Goal: Book appointment/travel/reservation

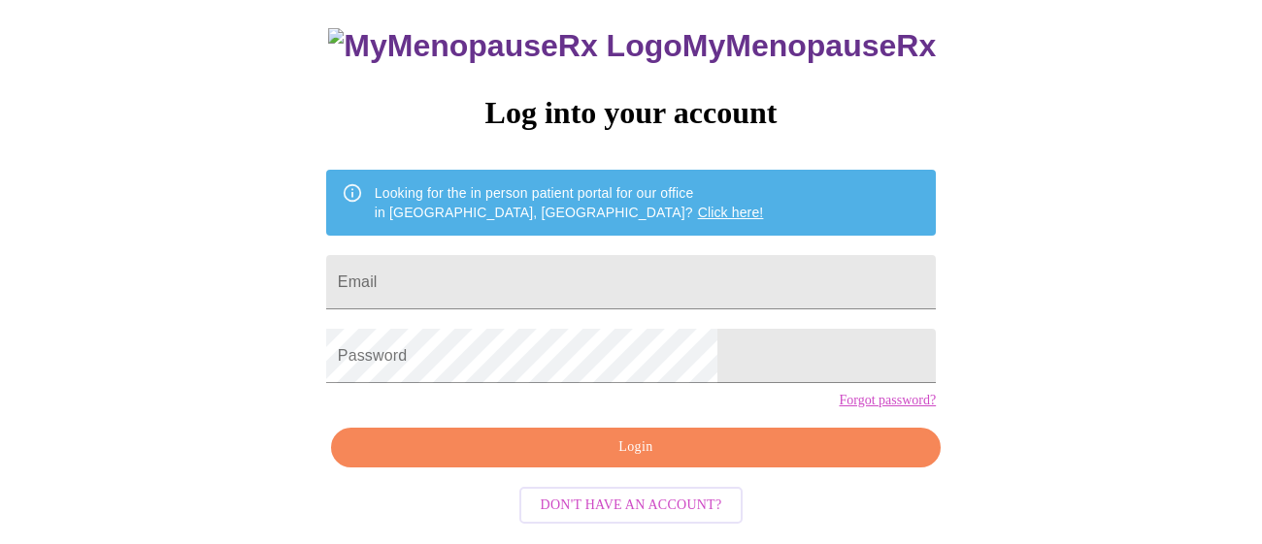
scroll to position [128, 0]
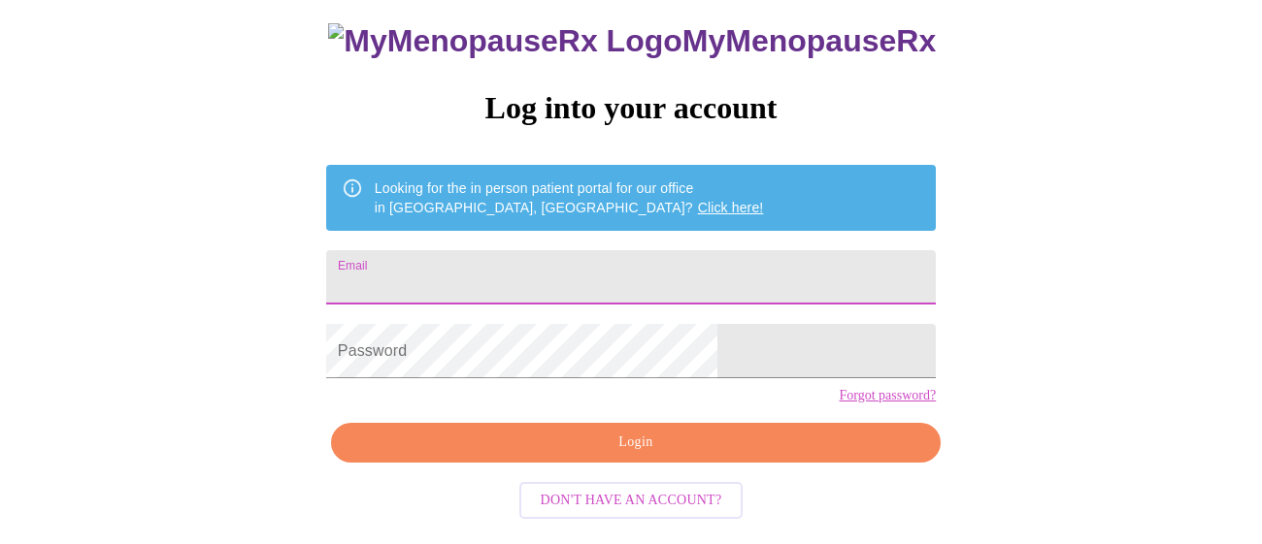
click at [519, 276] on input "Email" at bounding box center [630, 277] width 609 height 54
type input "jm.arteno@gmail.com"
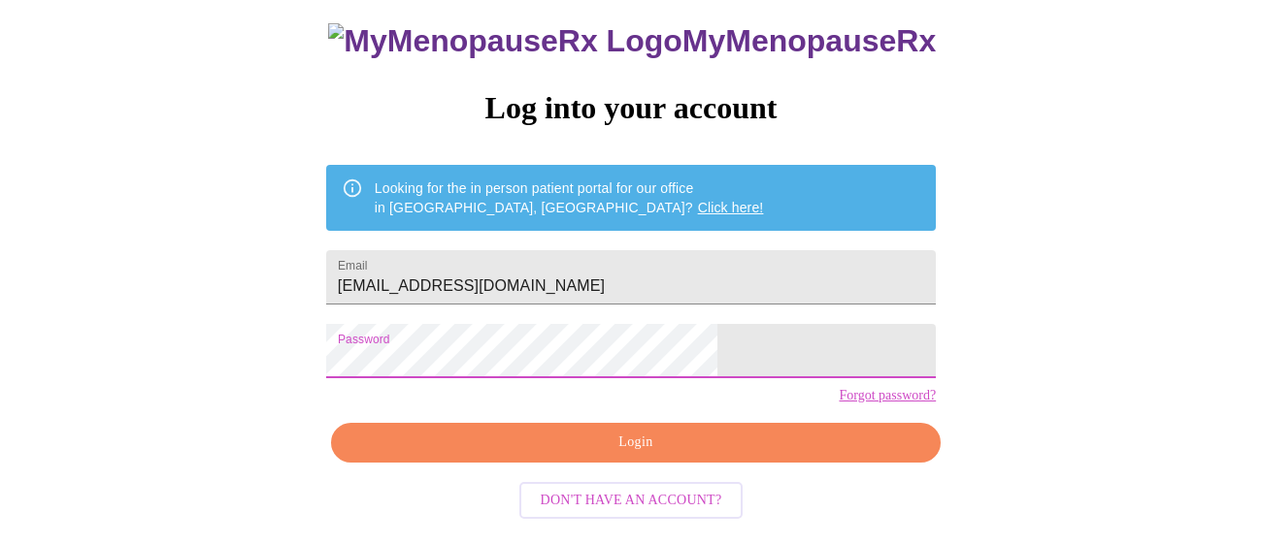
click at [629, 455] on span "Login" at bounding box center [635, 443] width 565 height 24
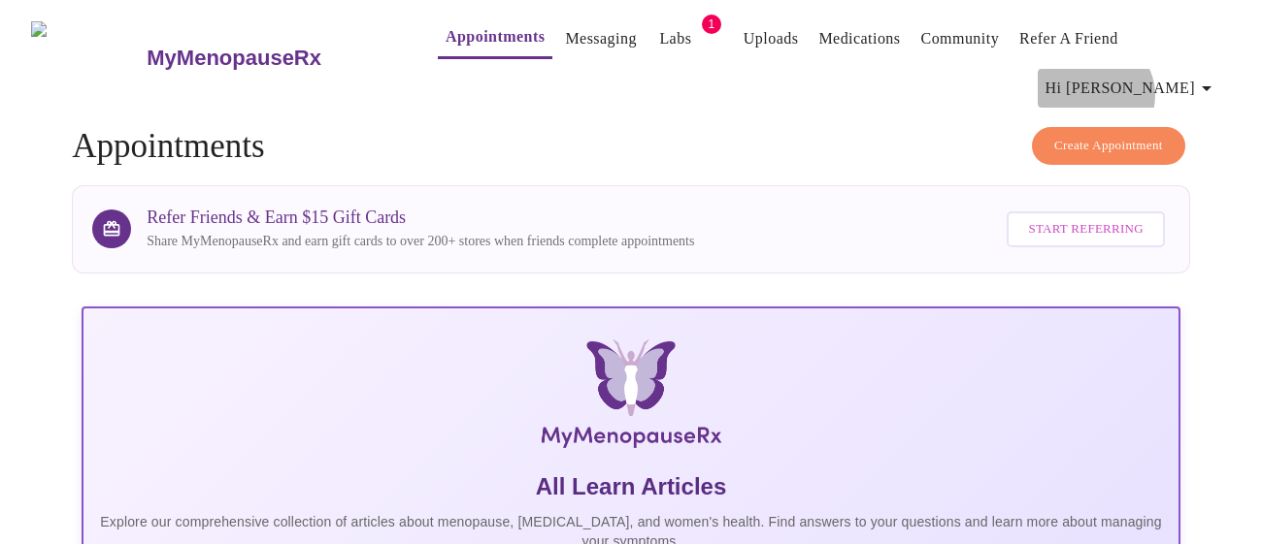
click at [1195, 75] on span "Hi [PERSON_NAME]" at bounding box center [1131, 88] width 173 height 27
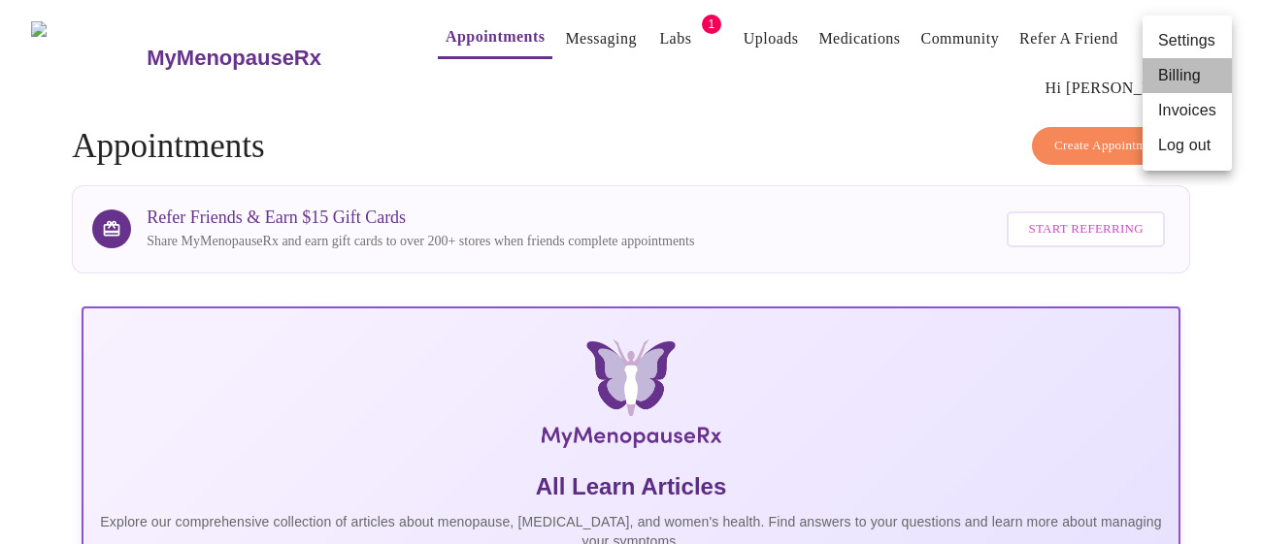
click at [1173, 74] on li "Billing" at bounding box center [1186, 75] width 89 height 35
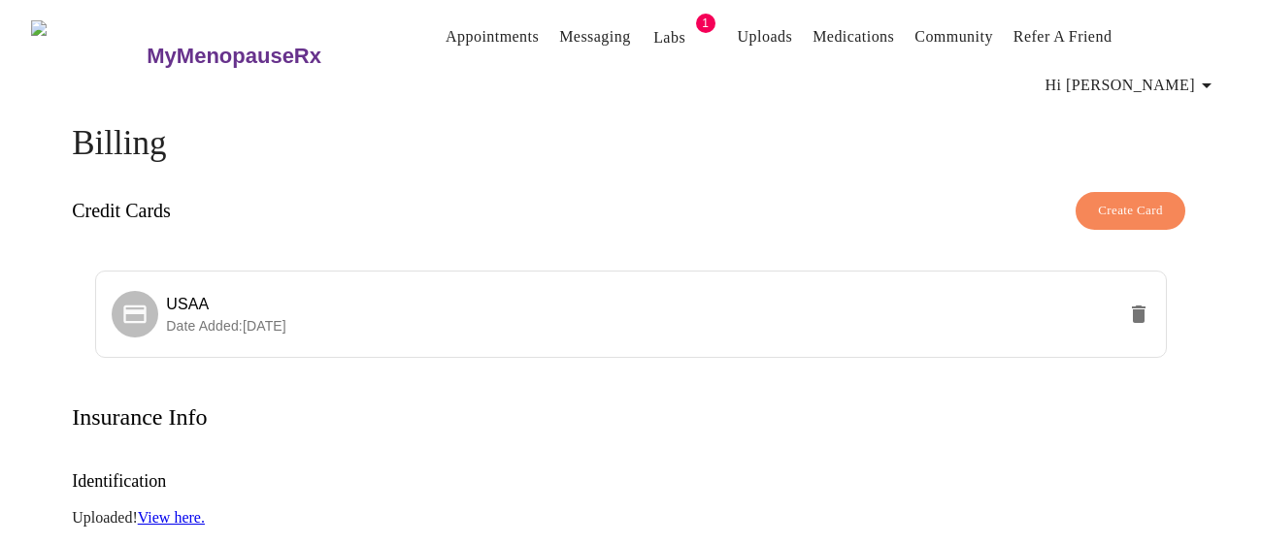
click at [1177, 72] on span "Hi [PERSON_NAME]" at bounding box center [1131, 85] width 173 height 27
click at [1185, 111] on li "Invoices" at bounding box center [1186, 110] width 89 height 35
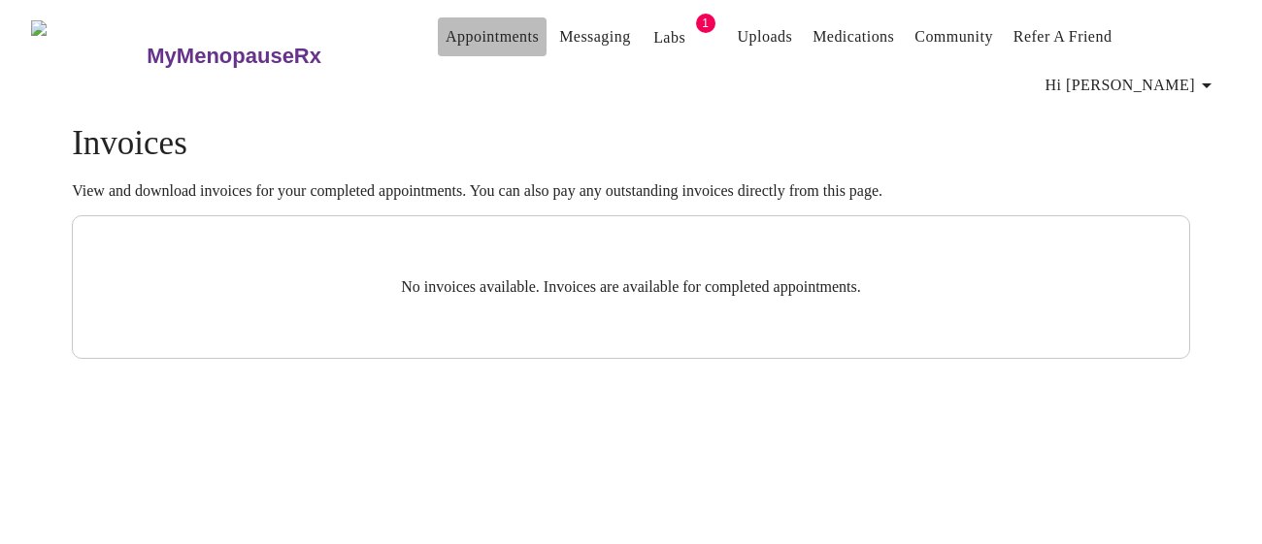
click at [451, 31] on link "Appointments" at bounding box center [491, 36] width 93 height 27
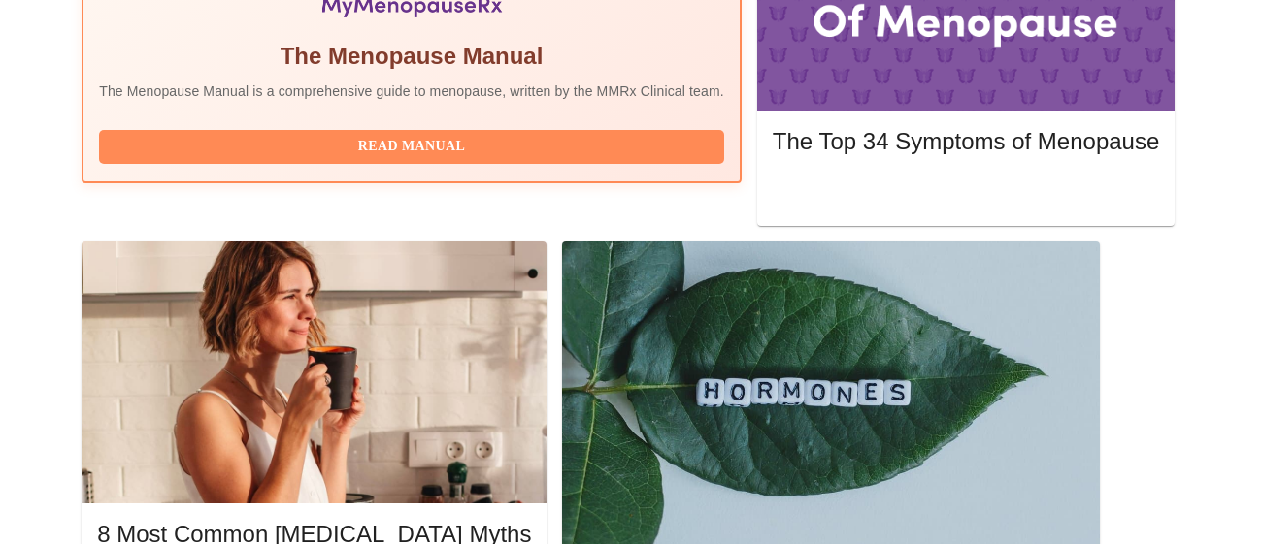
scroll to position [792, 0]
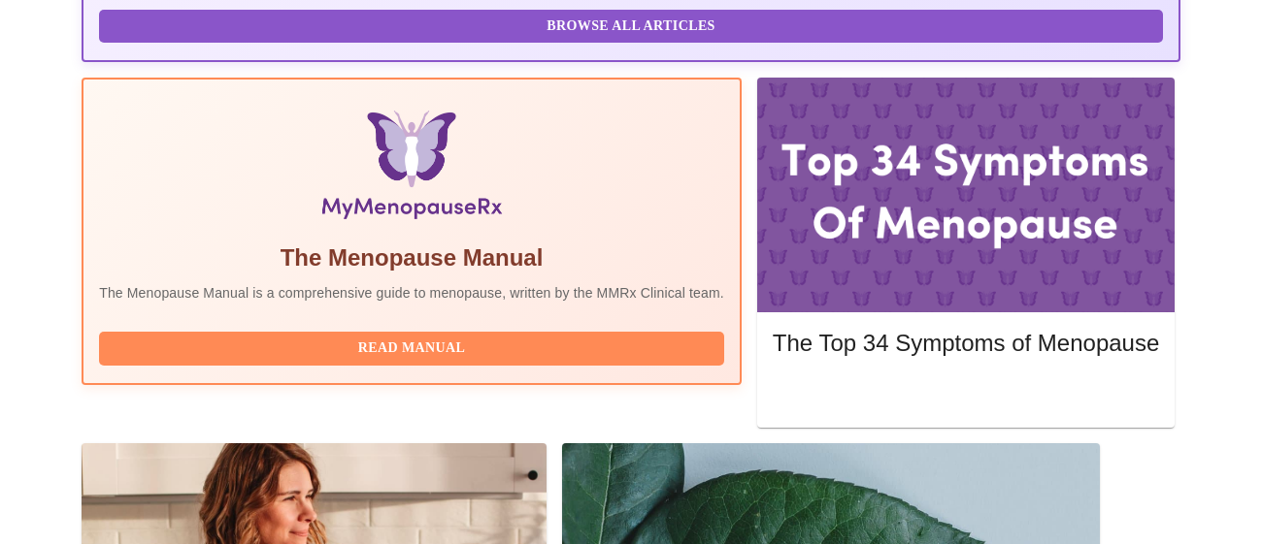
scroll to position [564, 0]
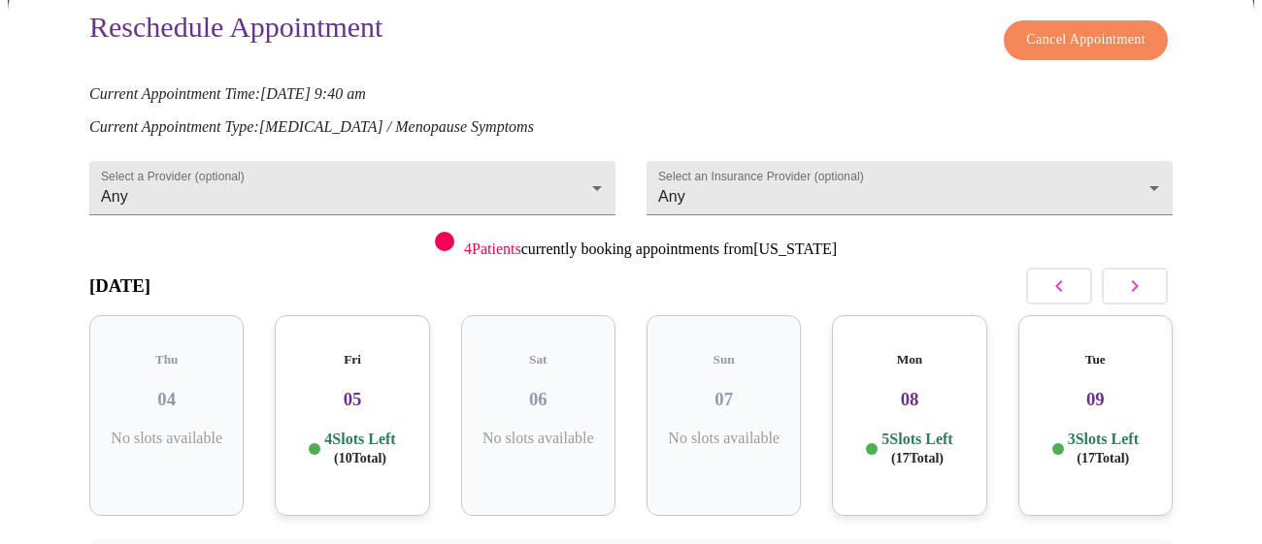
scroll to position [208, 0]
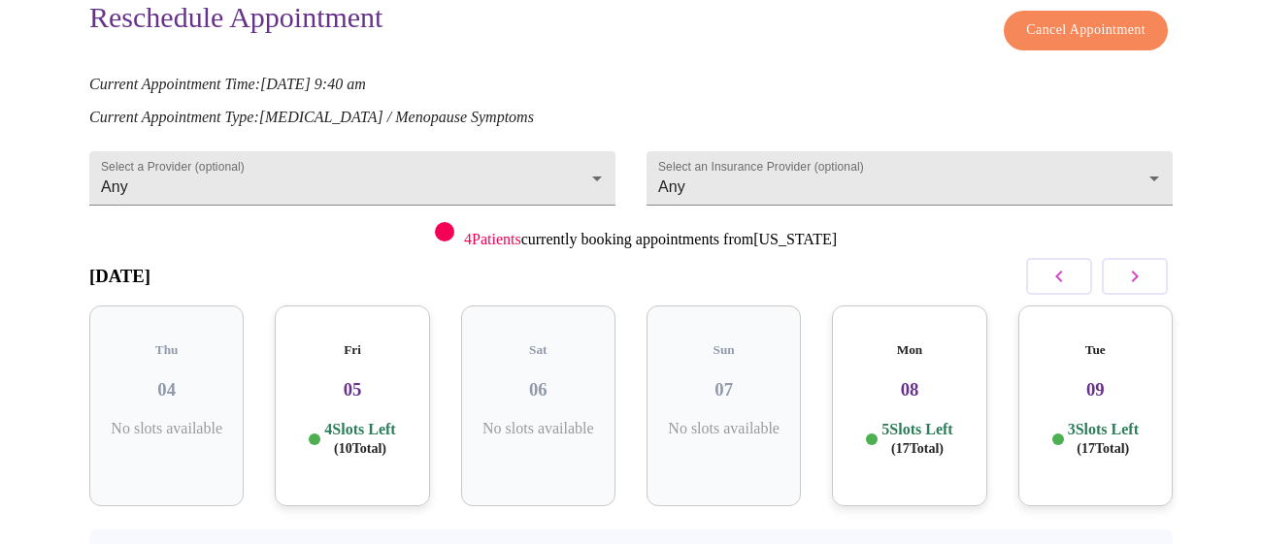
click at [1127, 258] on button "button" at bounding box center [1134, 276] width 66 height 37
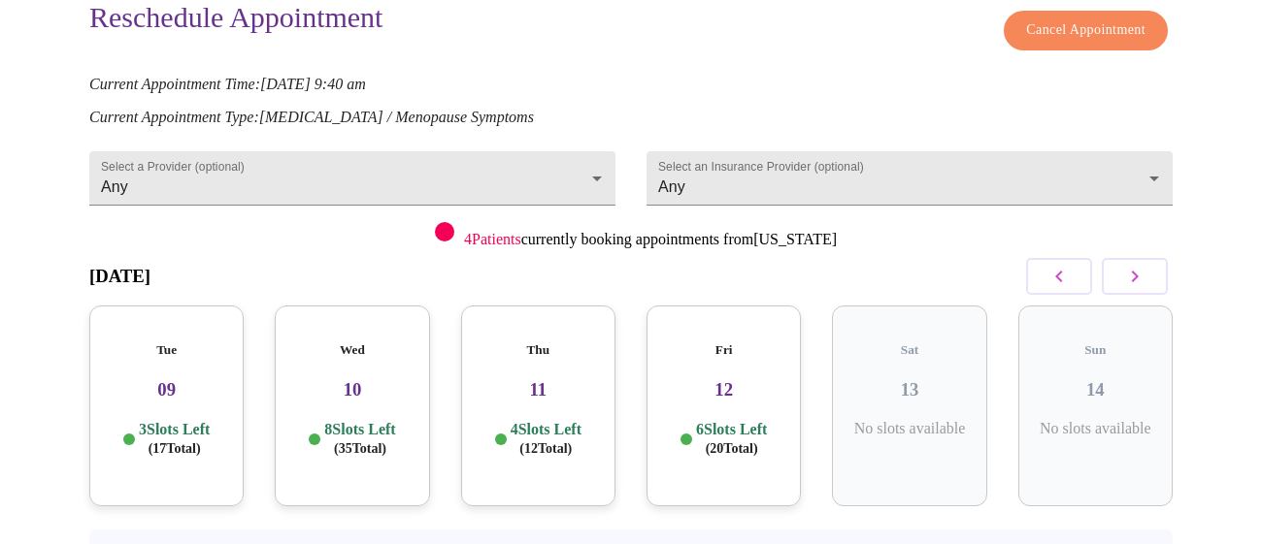
click at [1143, 259] on button "button" at bounding box center [1134, 276] width 66 height 37
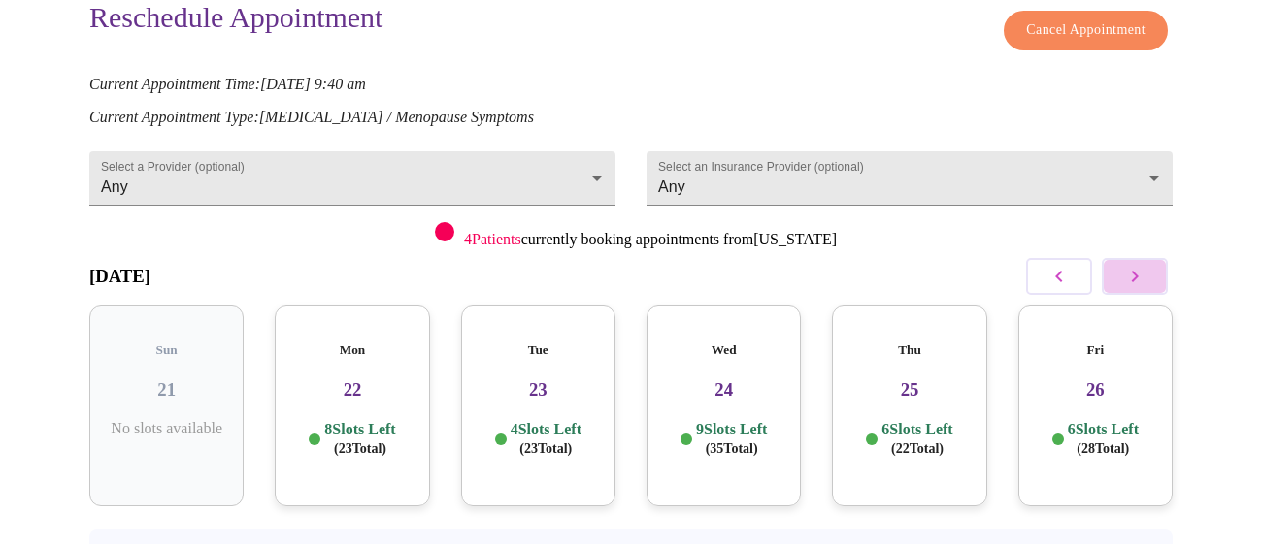
click at [1143, 259] on button "button" at bounding box center [1134, 276] width 66 height 37
click at [544, 379] on h3 "29" at bounding box center [537, 389] width 123 height 21
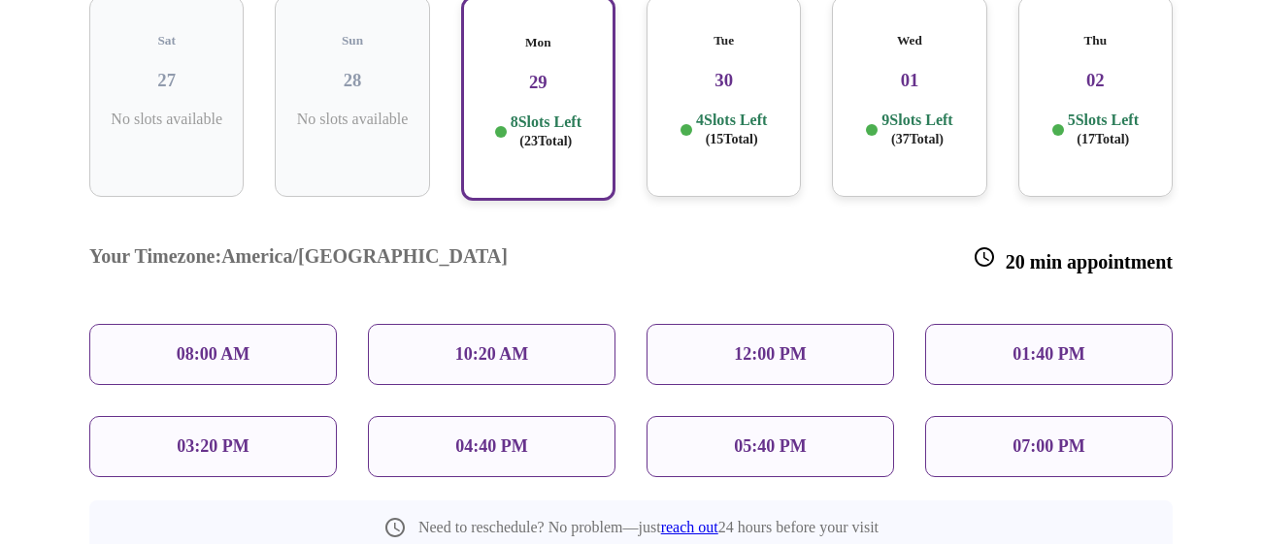
scroll to position [523, 0]
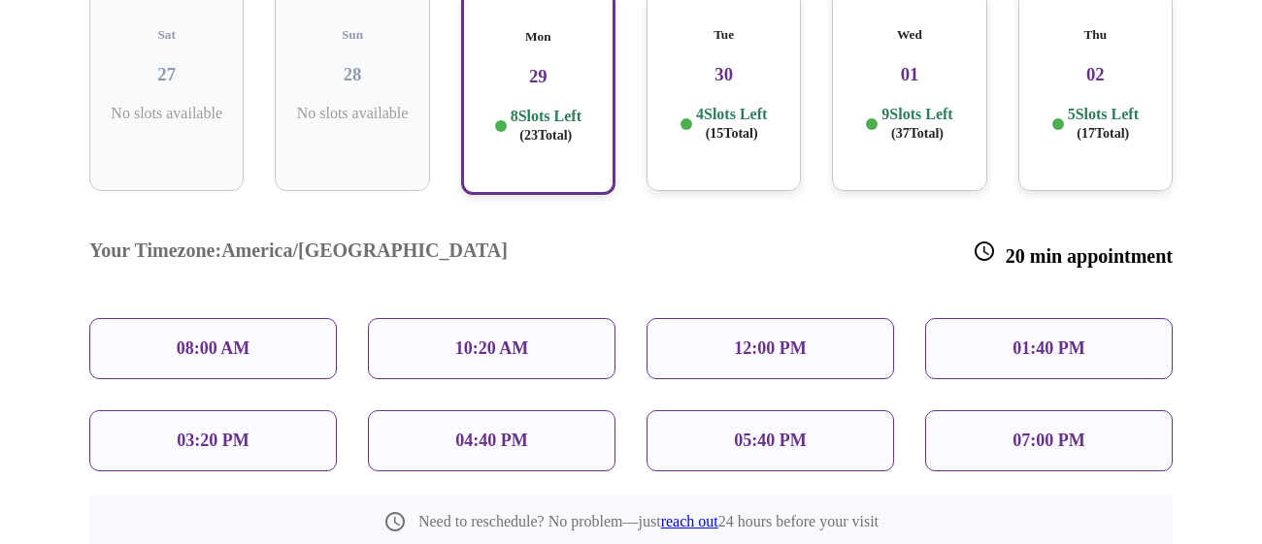
click at [513, 339] on p "10:20 AM" at bounding box center [492, 349] width 74 height 20
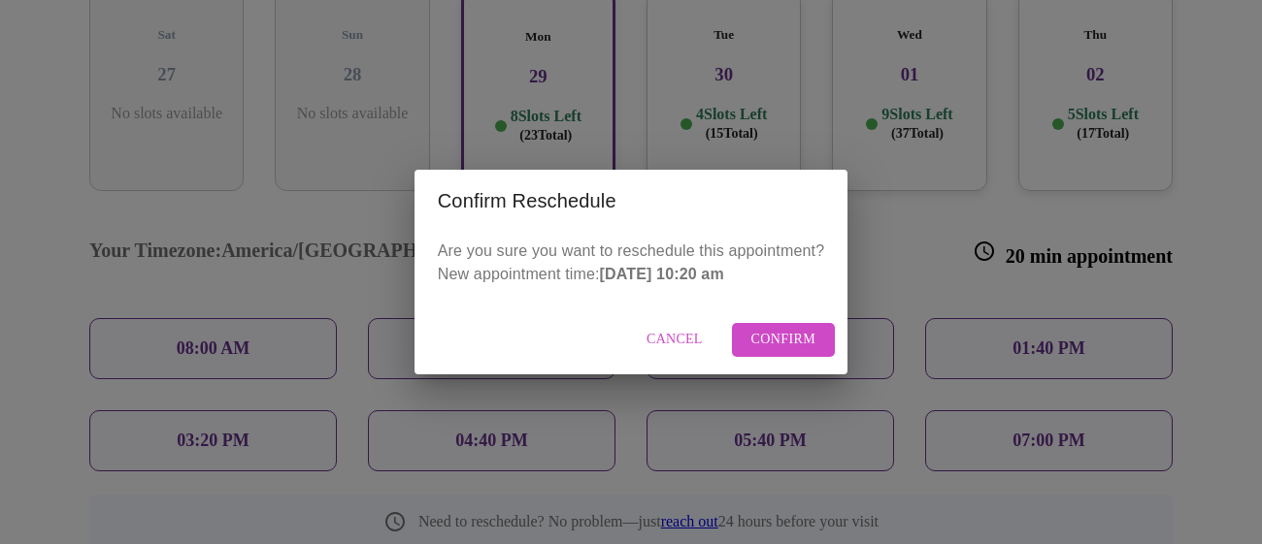
click at [771, 345] on span "Confirm" at bounding box center [783, 340] width 65 height 24
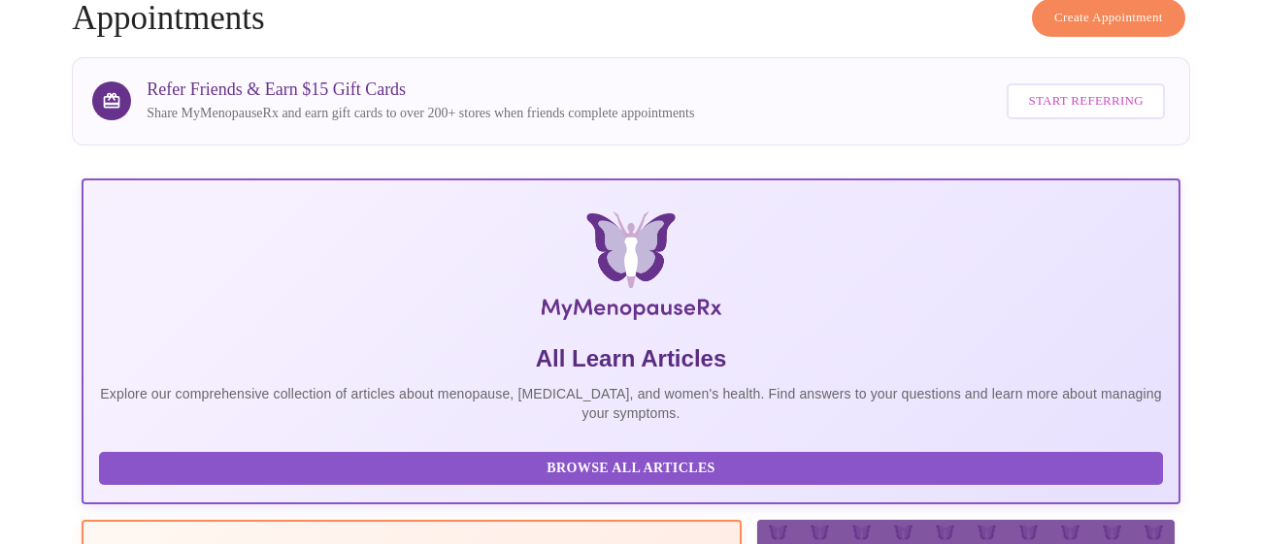
scroll to position [523, 0]
